Goal: Task Accomplishment & Management: Use online tool/utility

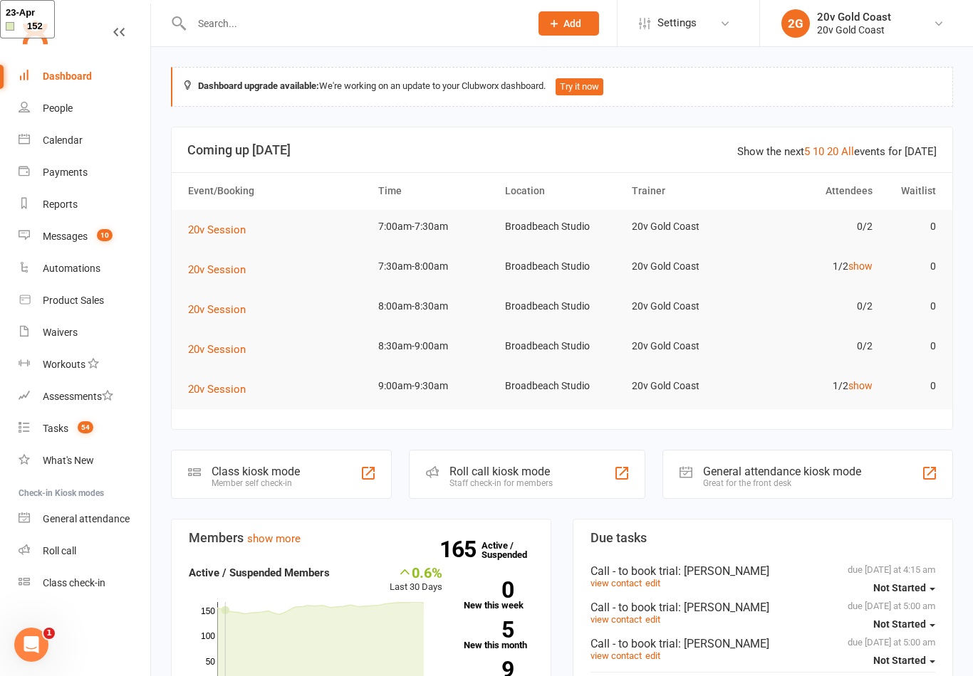
click at [56, 148] on link "Calendar" at bounding box center [85, 141] width 132 height 32
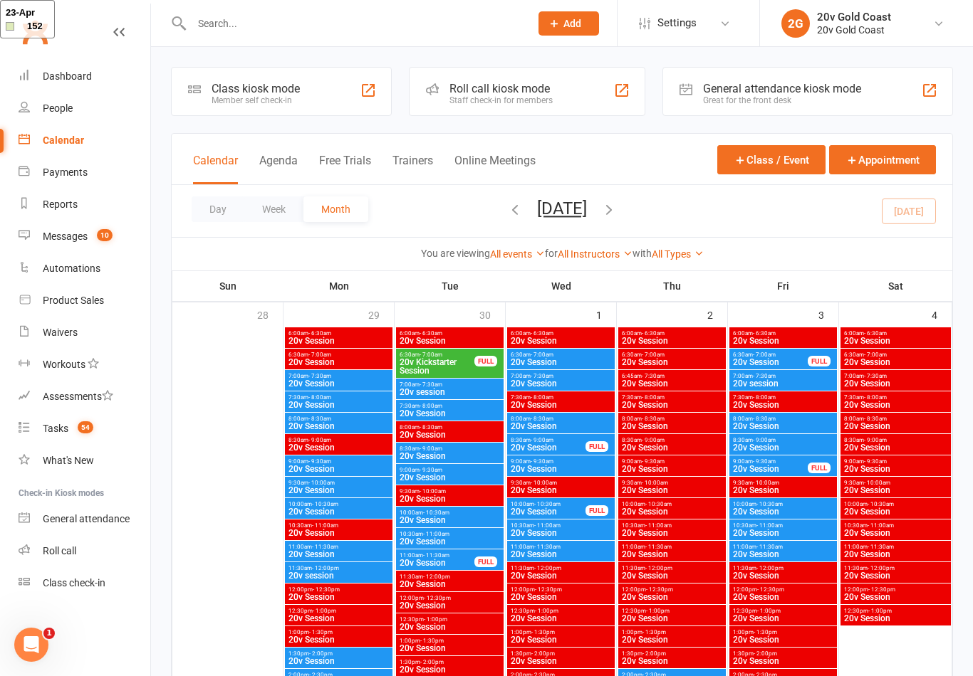
click at [275, 168] on button "Agenda" at bounding box center [278, 169] width 38 height 31
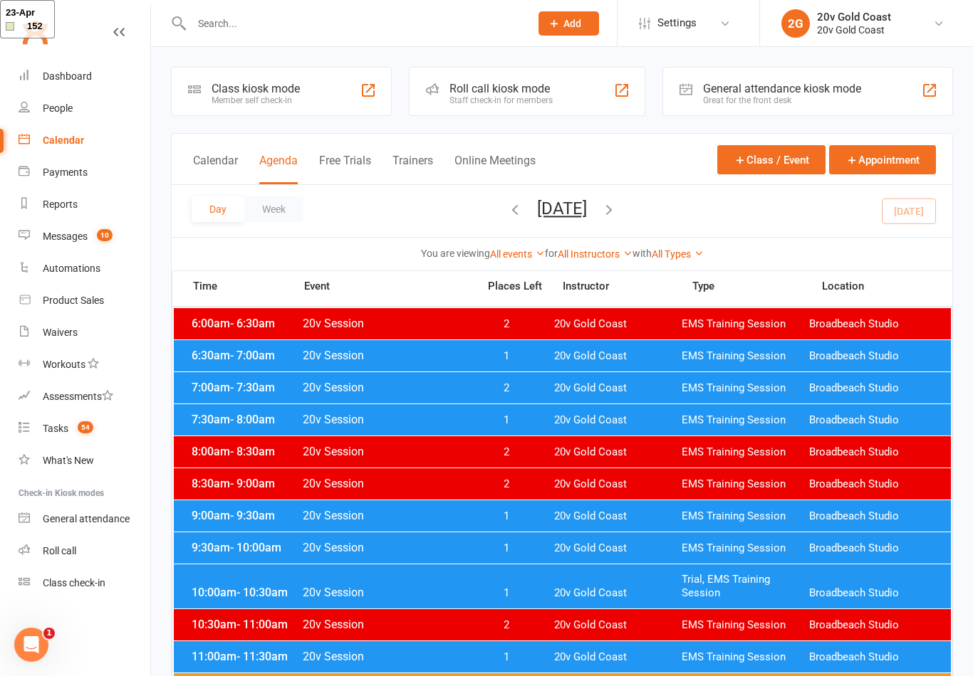
click at [434, 358] on span "20v Session" at bounding box center [385, 356] width 167 height 14
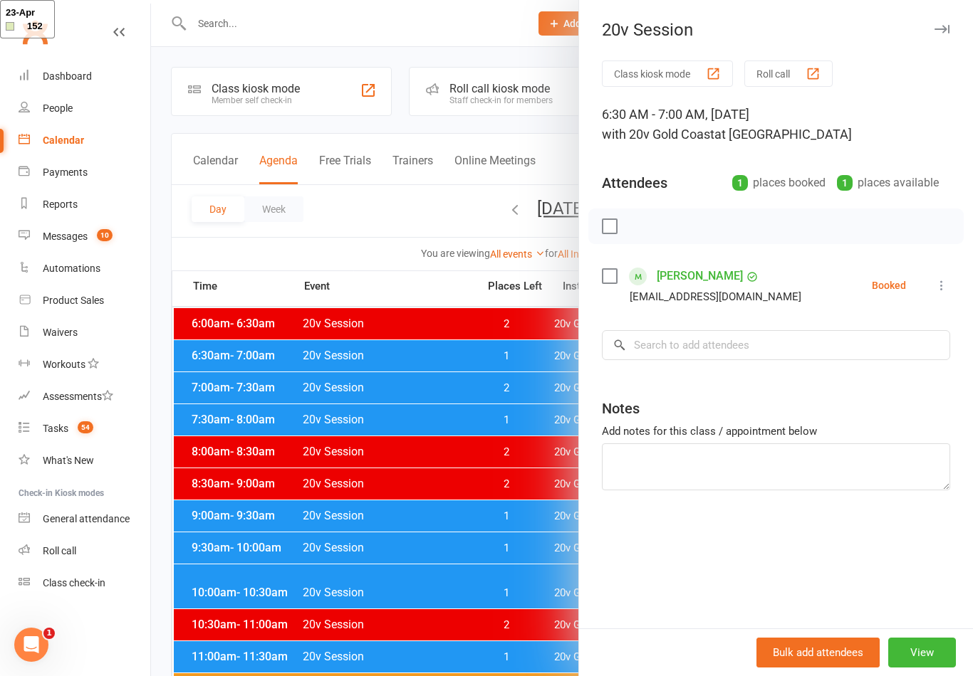
click at [469, 414] on div at bounding box center [562, 338] width 822 height 676
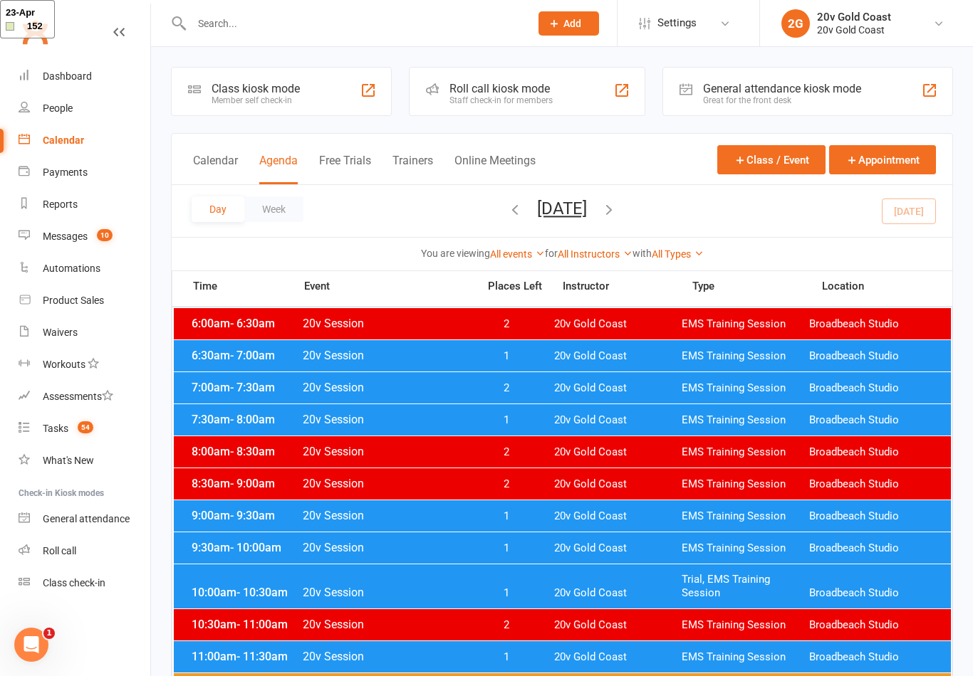
click at [459, 426] on span "20v Session" at bounding box center [385, 420] width 167 height 14
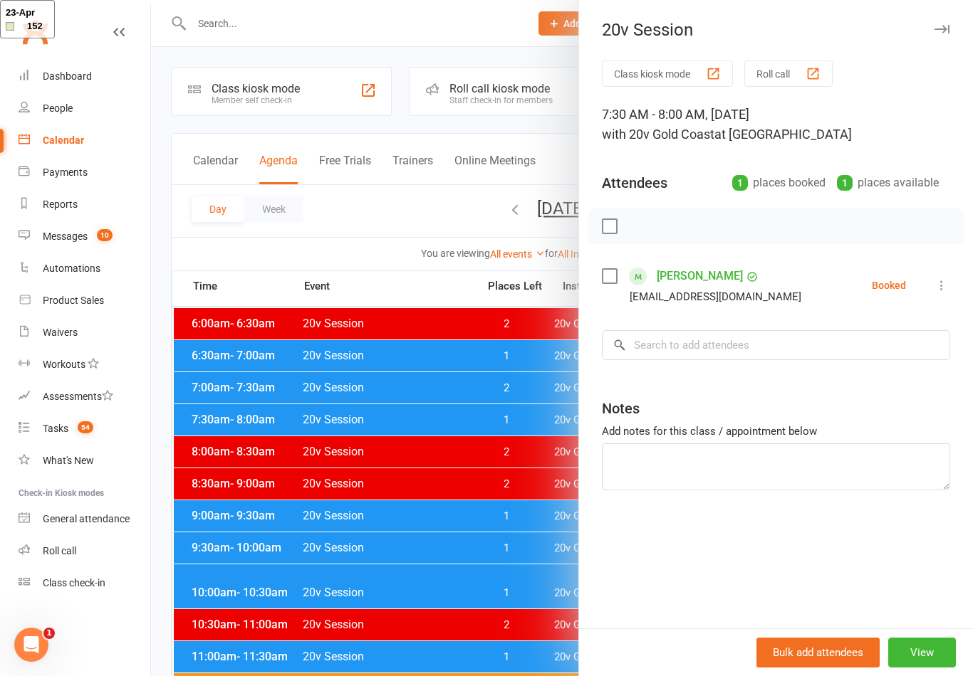
click at [949, 27] on button "button" at bounding box center [941, 29] width 17 height 17
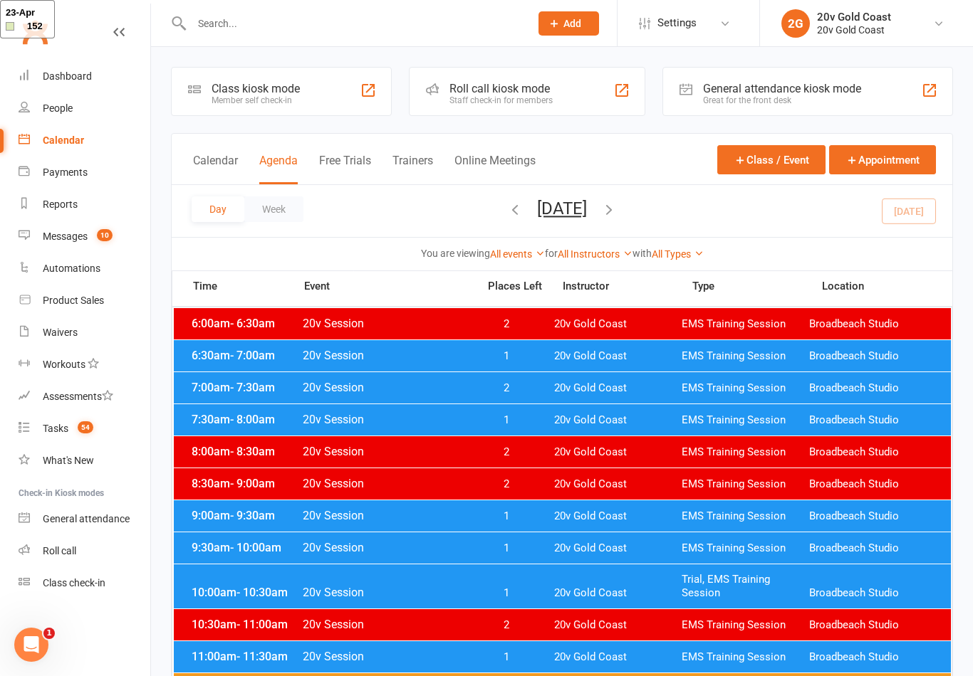
click at [548, 367] on div "6:30am - 7:00am 20v Session 1 20v Gold Coast EMS Training Session Broadbeach St…" at bounding box center [562, 355] width 777 height 31
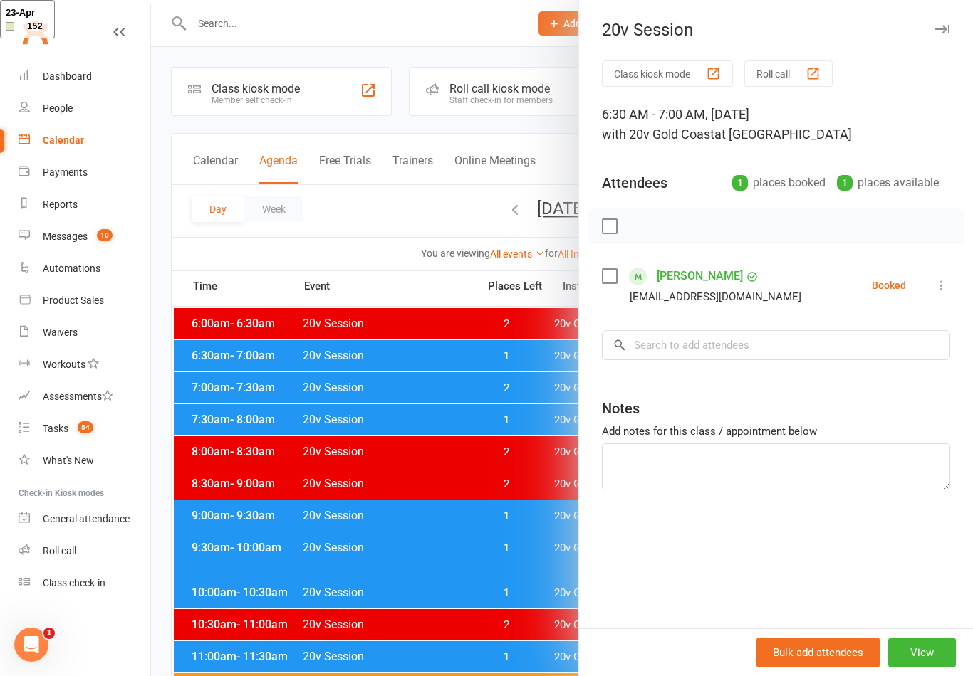
click at [945, 291] on icon at bounding box center [941, 285] width 14 height 14
click at [892, 365] on link "Check in" at bounding box center [872, 370] width 153 height 28
click at [943, 25] on icon "button" at bounding box center [941, 29] width 15 height 9
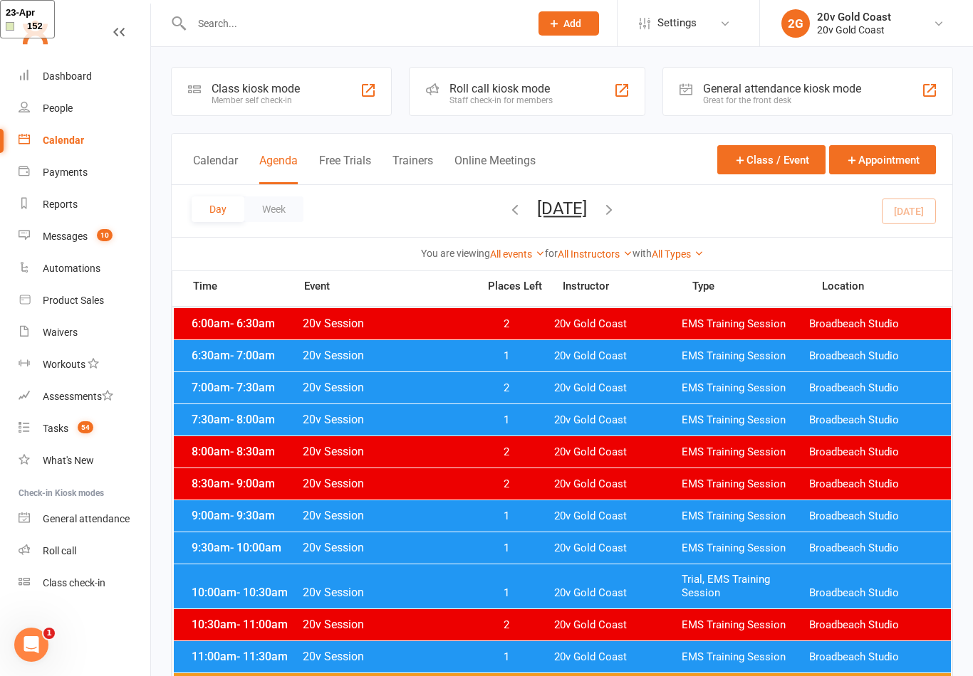
click at [491, 358] on span "1" at bounding box center [506, 357] width 75 height 14
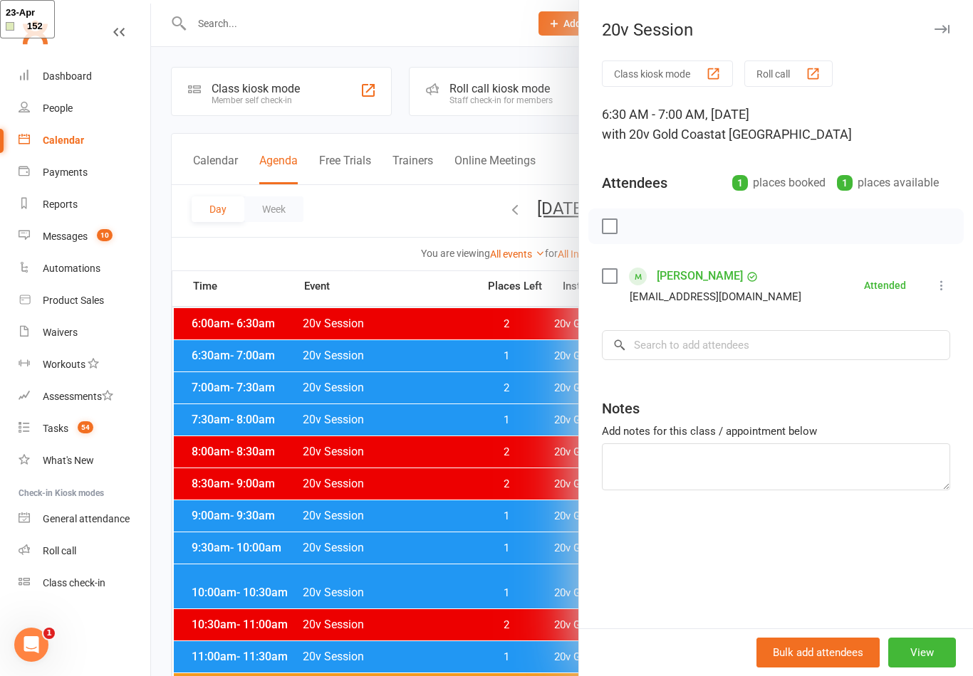
click at [698, 281] on link "[PERSON_NAME]" at bounding box center [699, 276] width 86 height 23
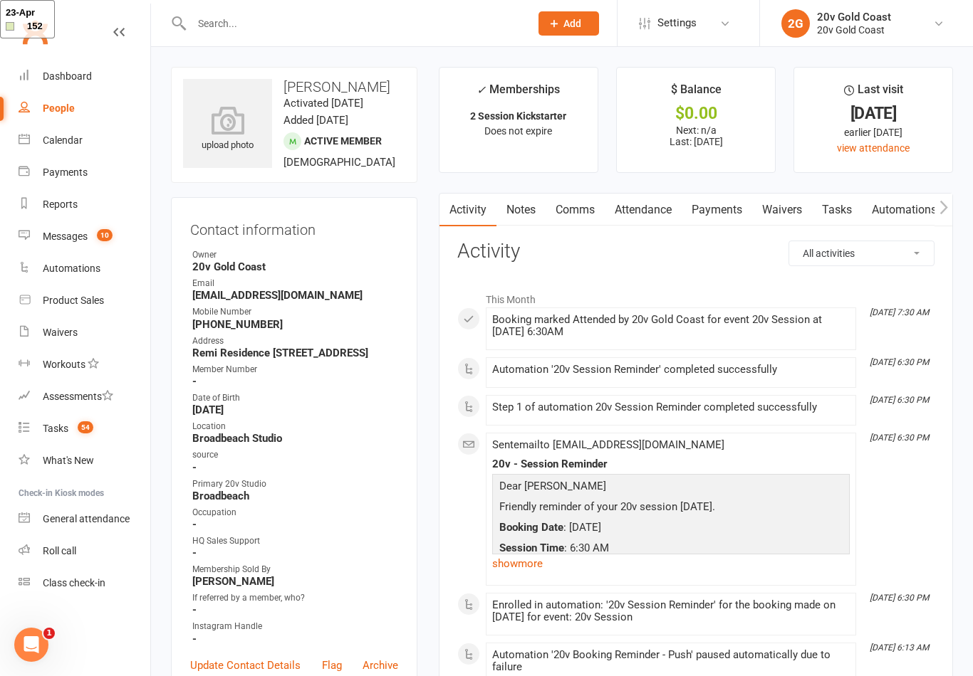
click at [524, 223] on link "Notes" at bounding box center [520, 210] width 49 height 33
